Goal: Task Accomplishment & Management: Manage account settings

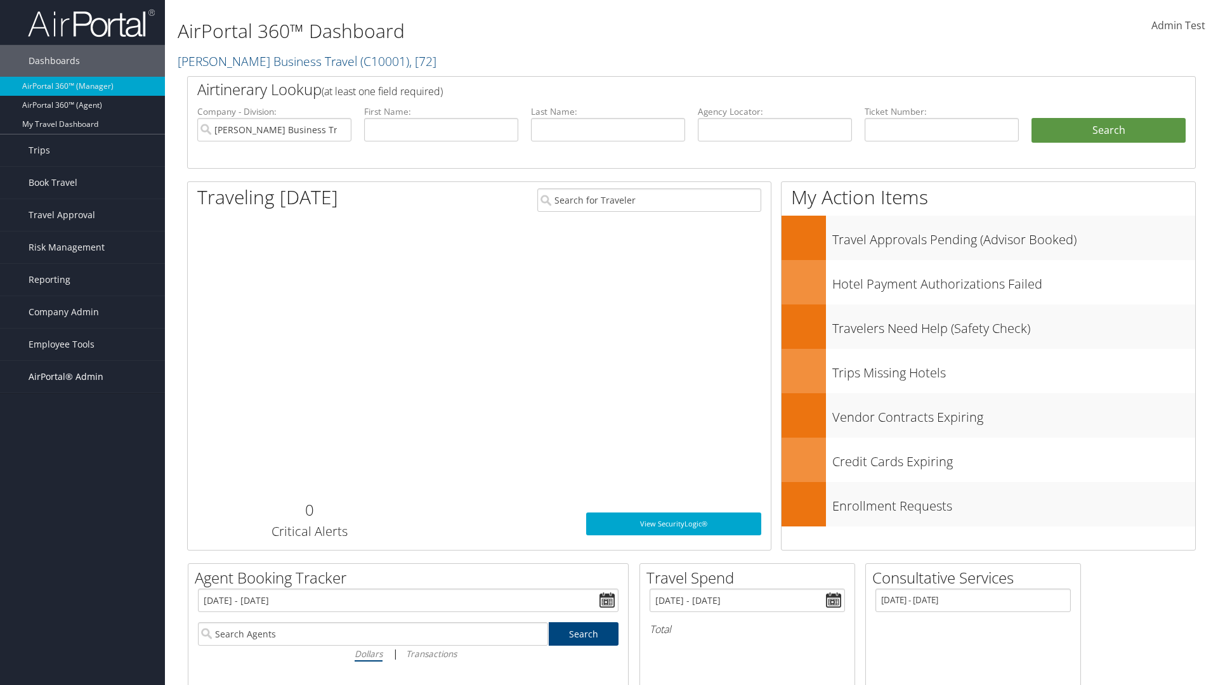
click at [82, 377] on span "AirPortal® Admin" at bounding box center [66, 377] width 75 height 32
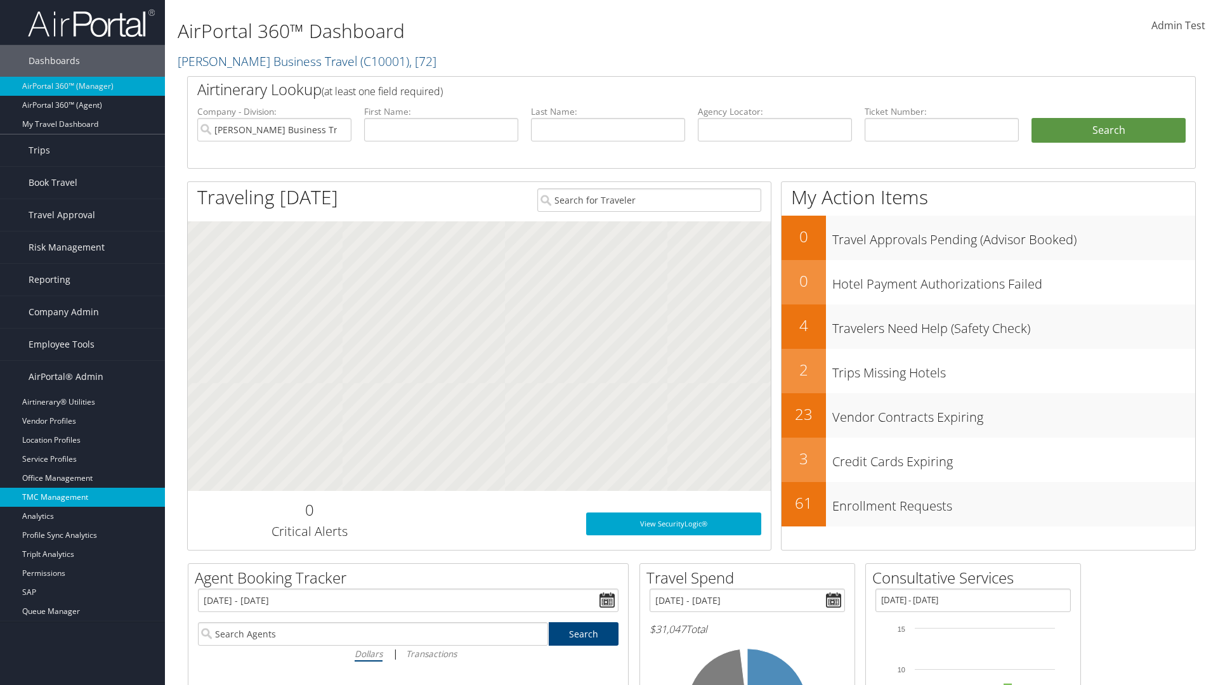
click at [82, 497] on link "TMC Management" at bounding box center [82, 497] width 165 height 19
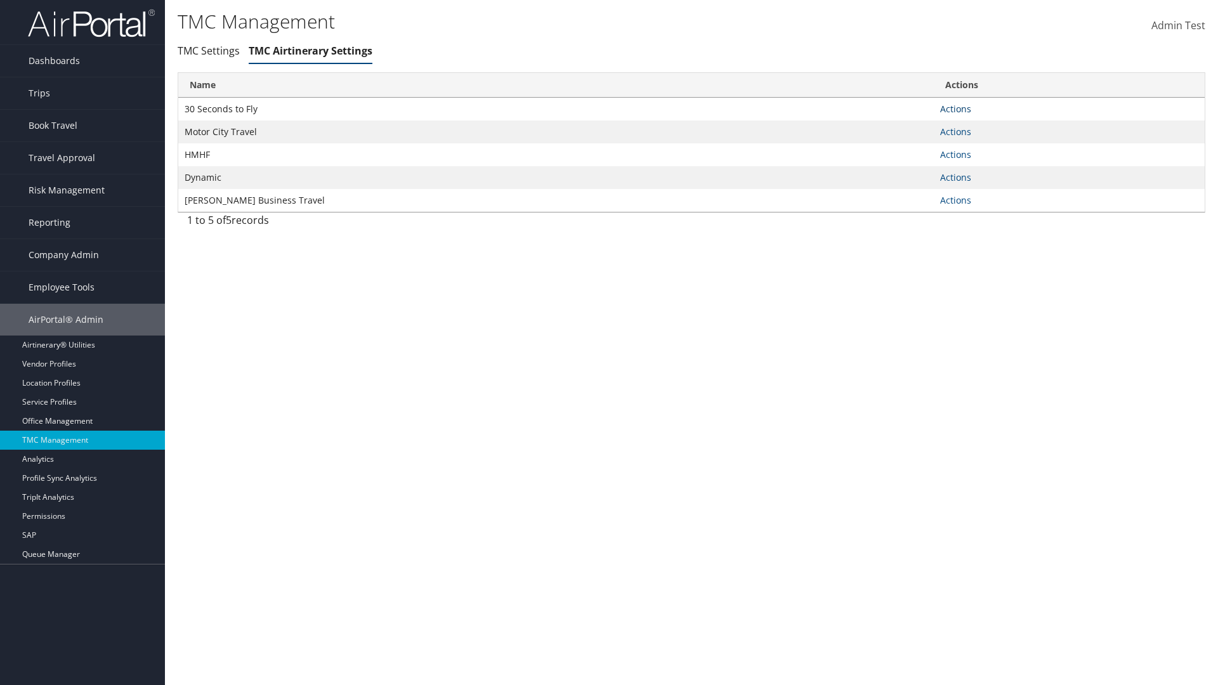
click at [955, 108] on link "Actions" at bounding box center [955, 109] width 31 height 12
click at [0, 0] on link "Manage General notes" at bounding box center [0, 0] width 0 height 0
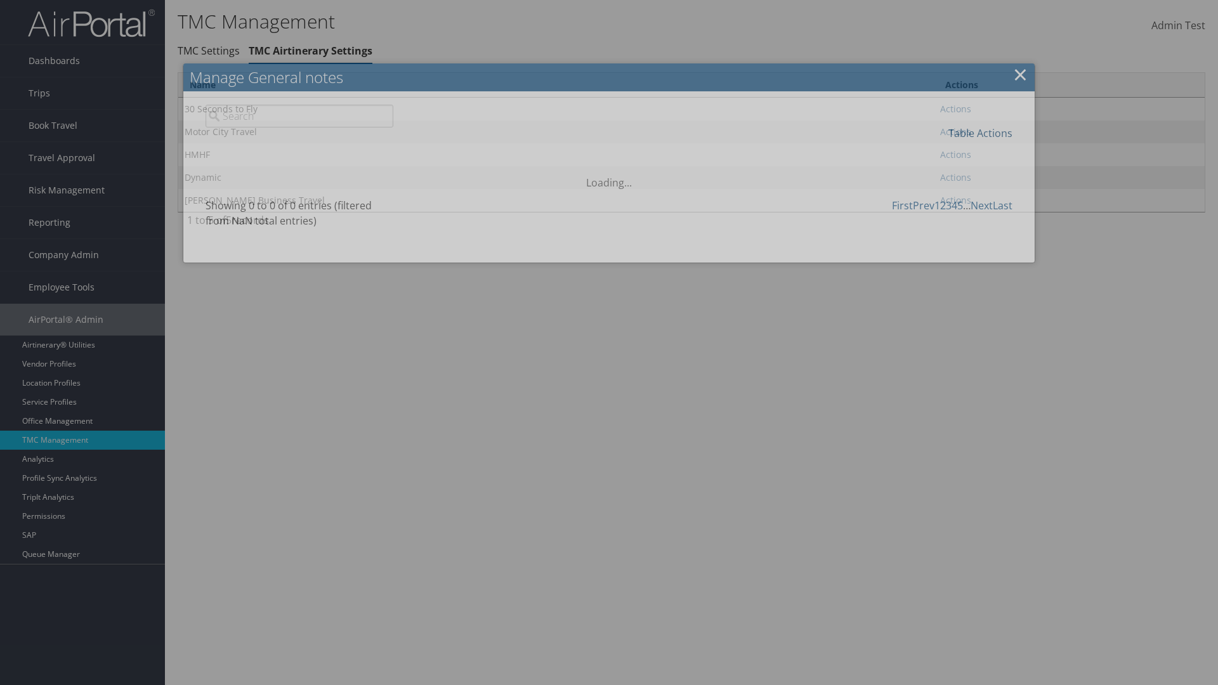
click at [980, 133] on link "Table Actions" at bounding box center [980, 133] width 64 height 14
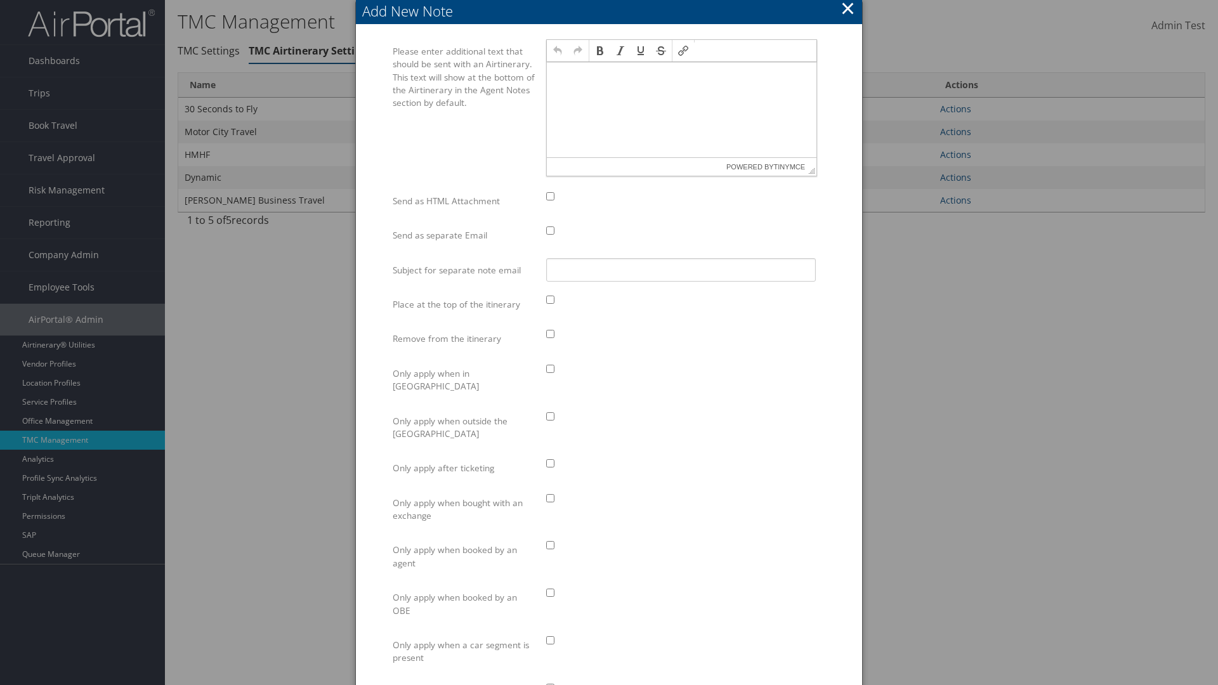
click at [681, 74] on p at bounding box center [681, 74] width 259 height 10
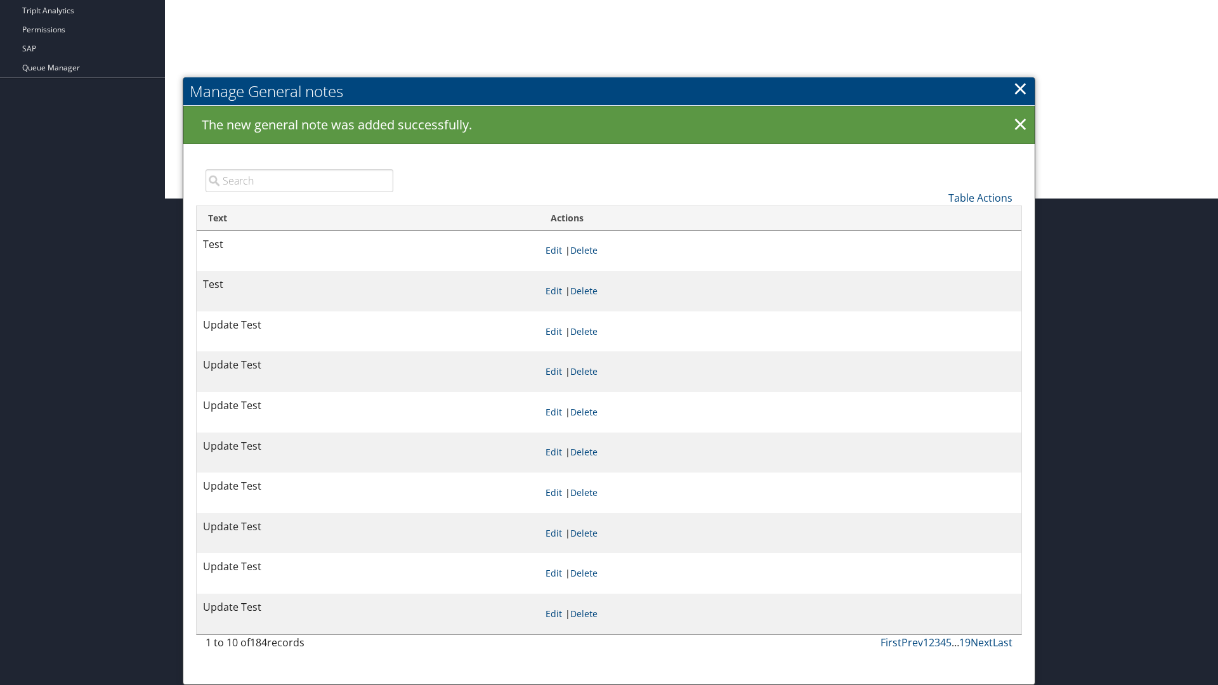
scroll to position [487, 0]
type input "Test"
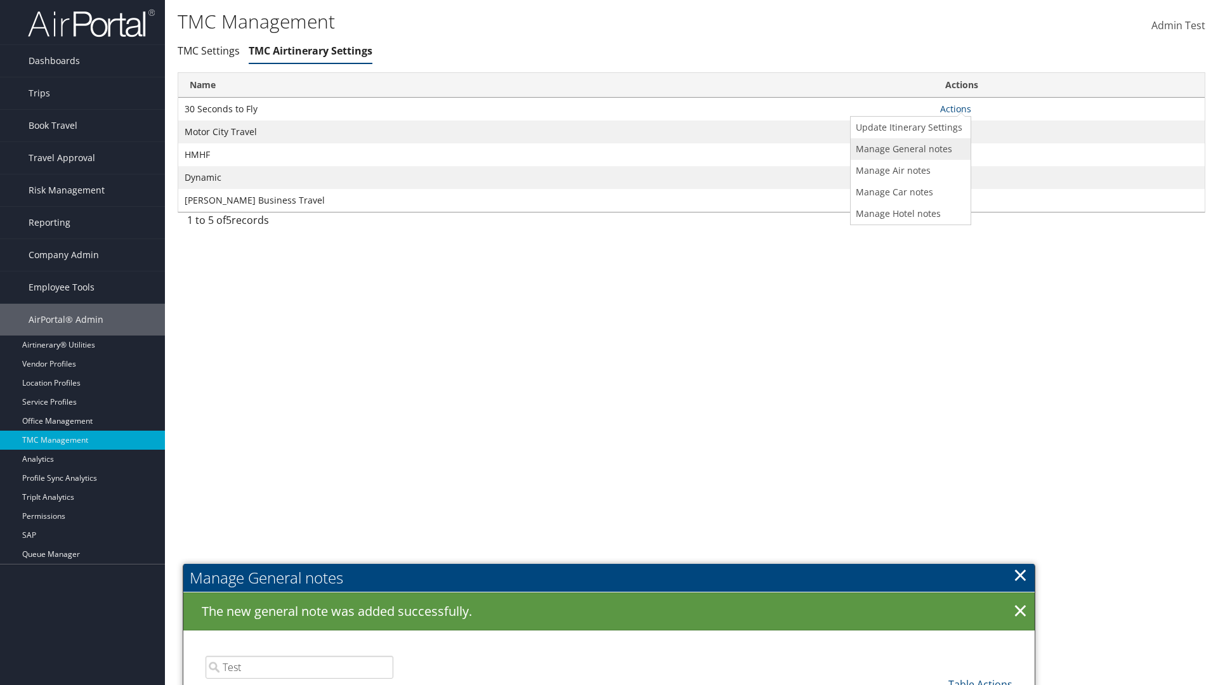
click at [908, 148] on link "Manage General notes" at bounding box center [909, 149] width 117 height 22
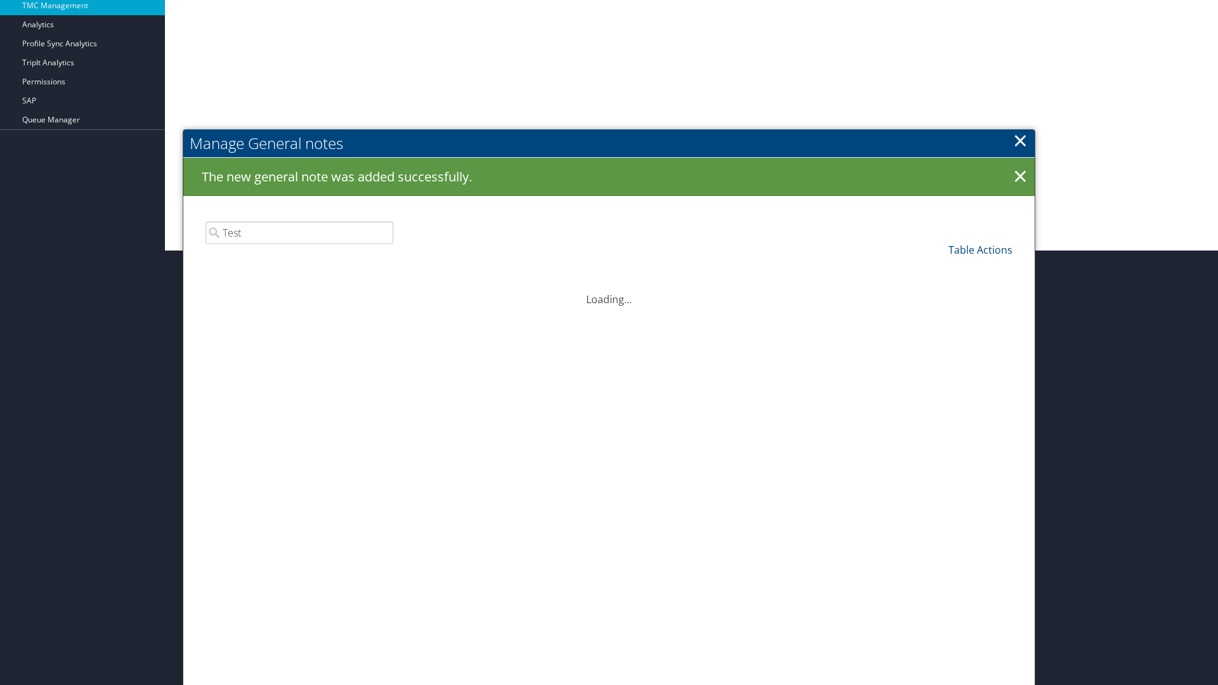
scroll to position [487, 0]
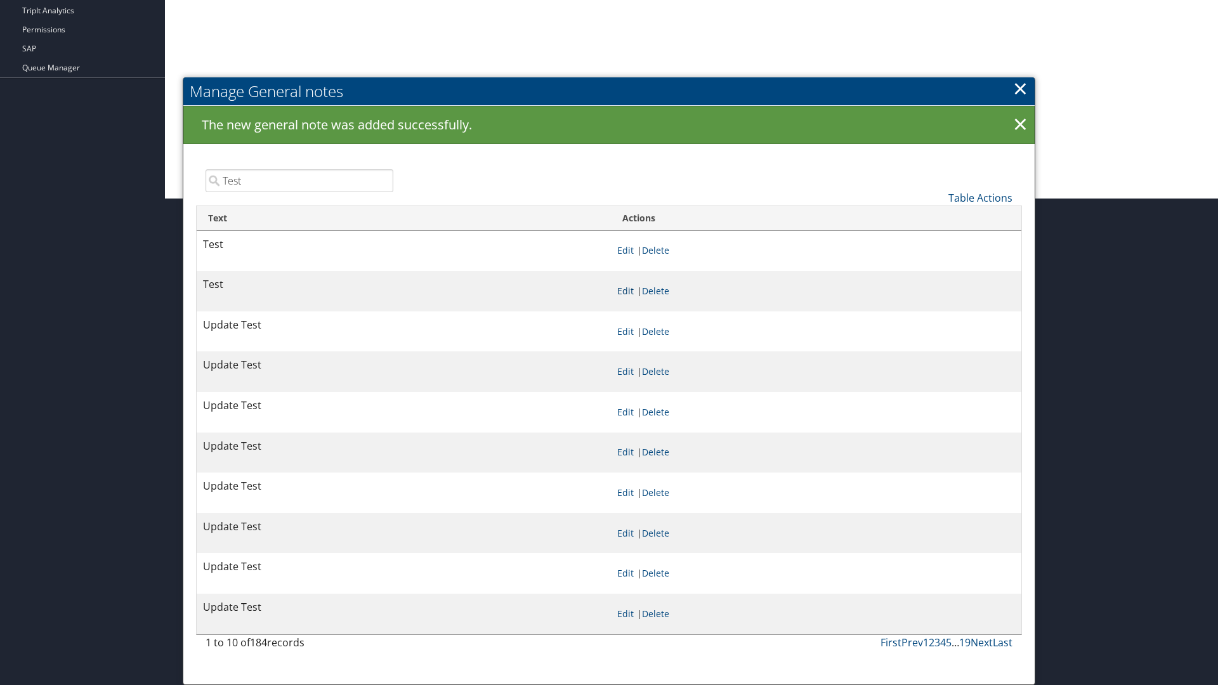
click at [625, 291] on link "Edit" at bounding box center [625, 291] width 16 height 12
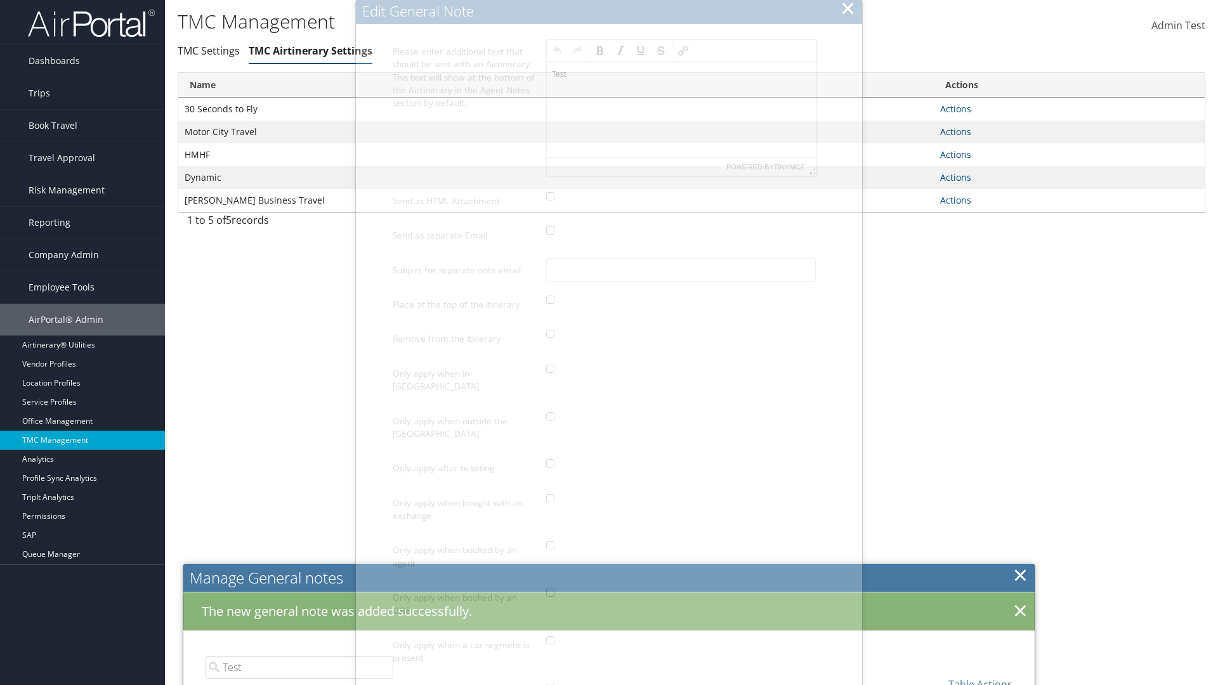
scroll to position [0, 0]
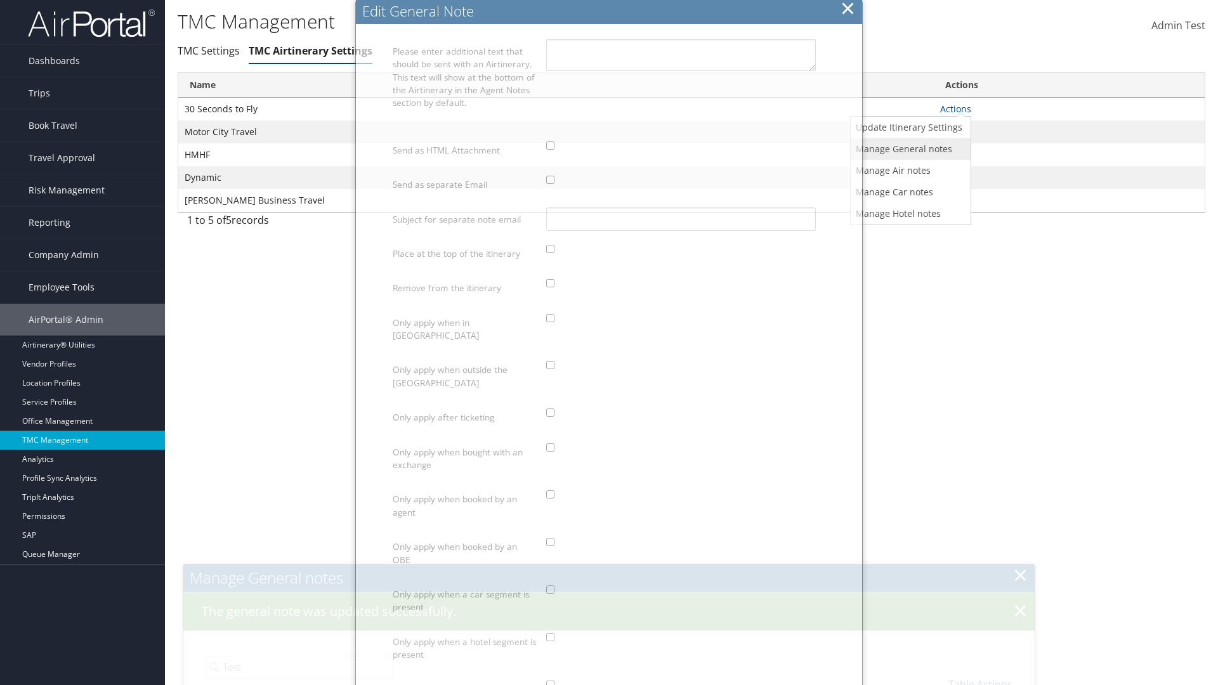
click at [908, 148] on link "Manage General notes" at bounding box center [909, 149] width 117 height 22
